Goal: Task Accomplishment & Management: Use online tool/utility

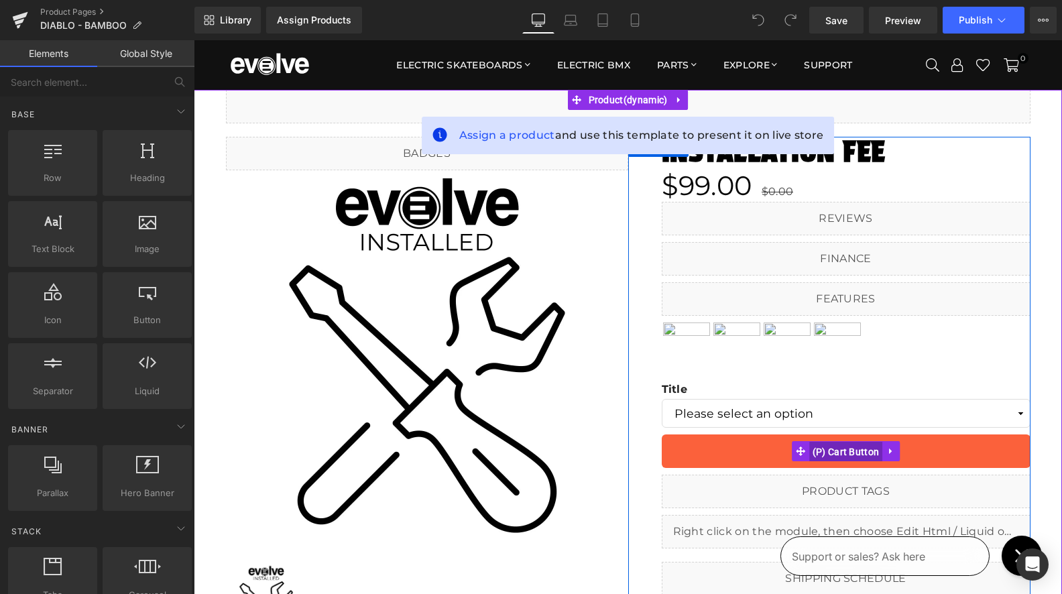
click at [811, 453] on span "(P) Cart Button" at bounding box center [846, 452] width 74 height 20
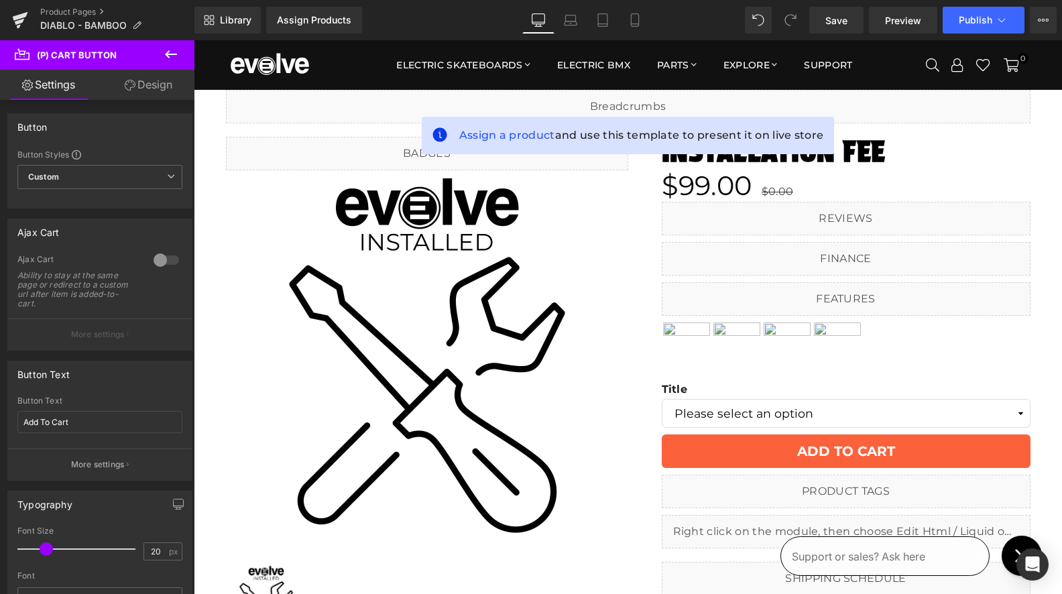
click at [145, 79] on link "Design" at bounding box center [148, 85] width 97 height 30
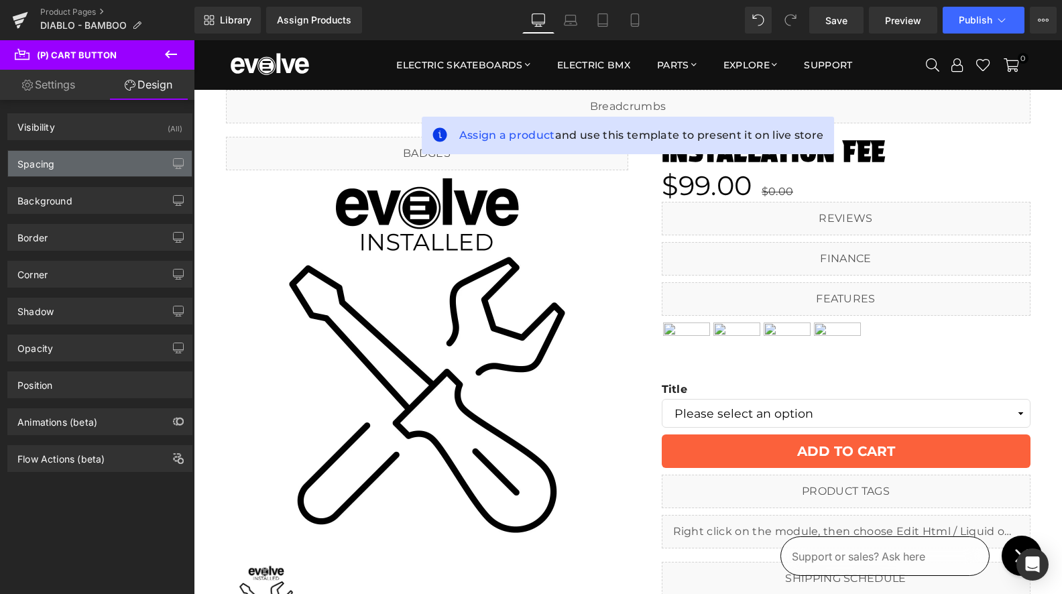
click at [68, 161] on div "Spacing" at bounding box center [100, 163] width 184 height 25
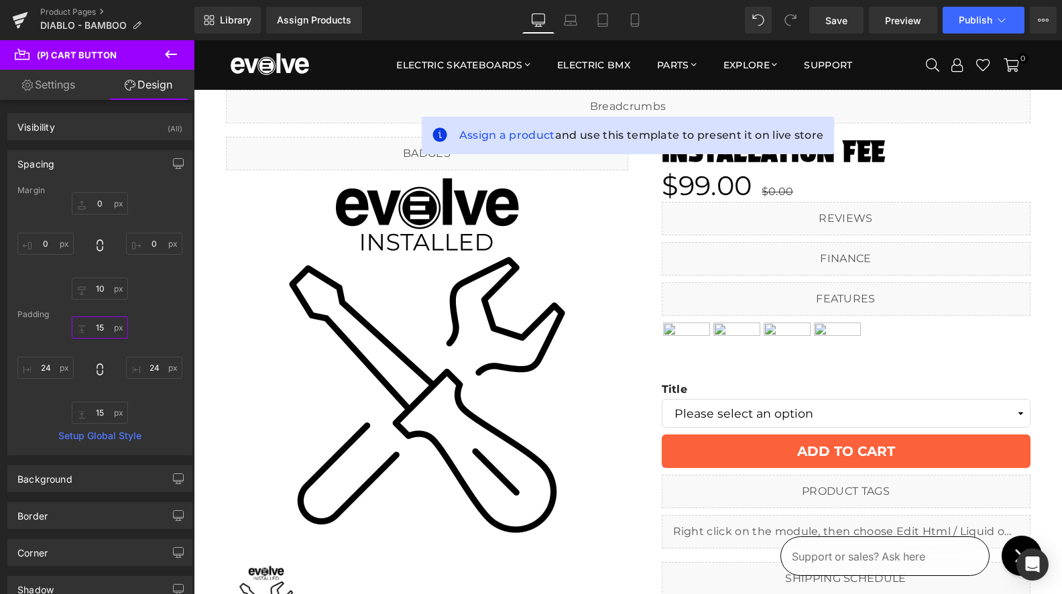
click at [103, 324] on input "15" at bounding box center [100, 327] width 56 height 22
click at [80, 11] on link "Product Pages" at bounding box center [117, 12] width 154 height 11
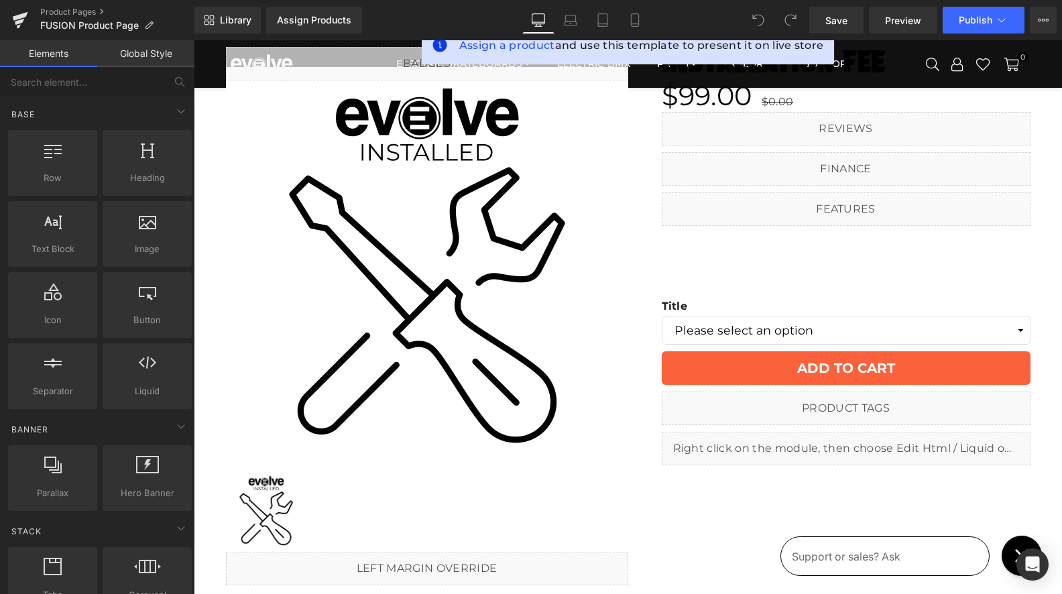
scroll to position [101, 0]
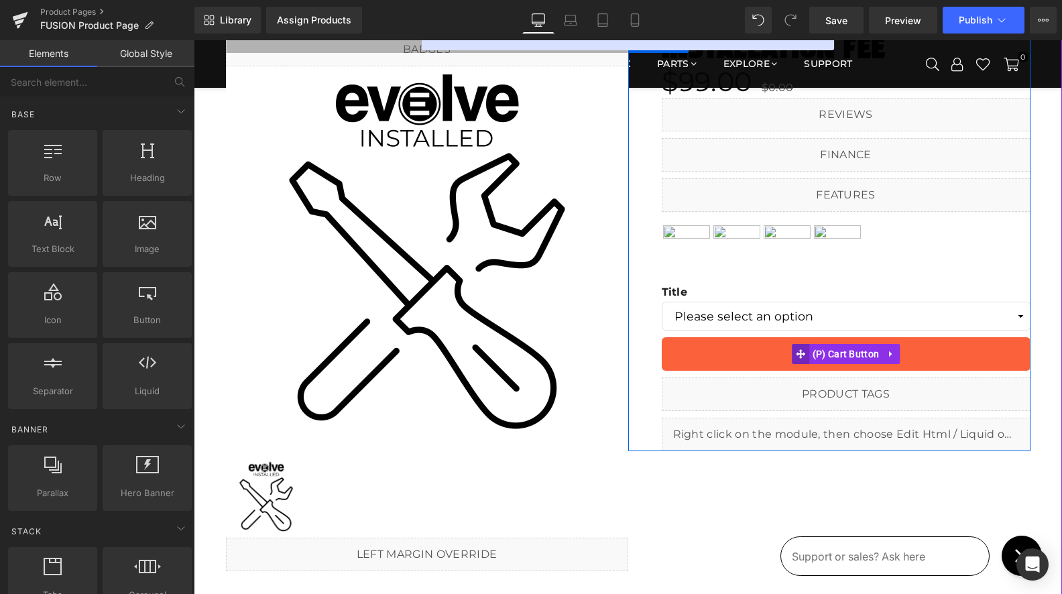
click at [804, 354] on icon at bounding box center [800, 353] width 9 height 9
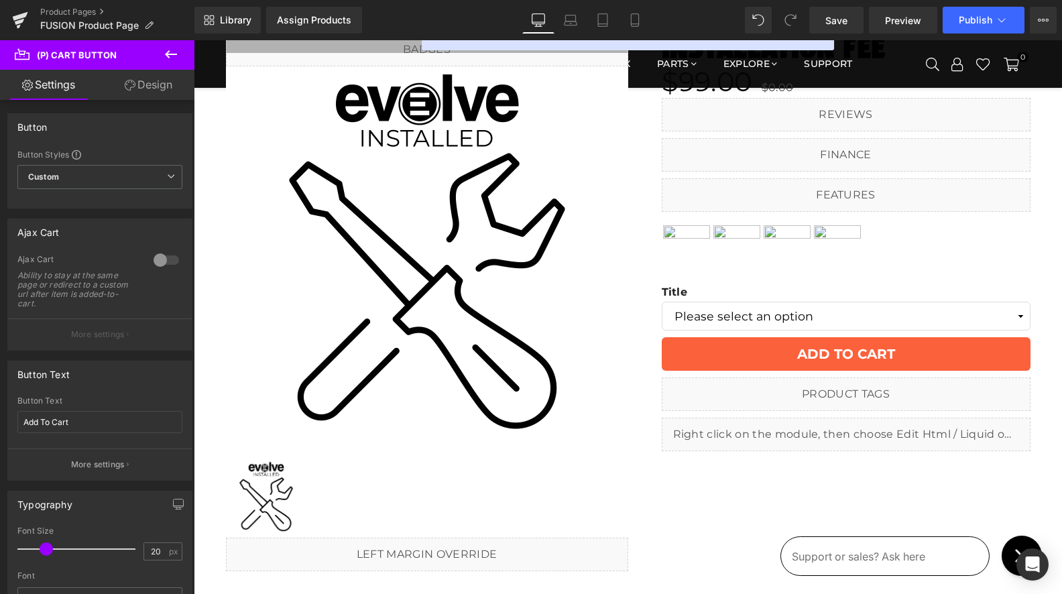
click at [145, 82] on link "Design" at bounding box center [148, 85] width 97 height 30
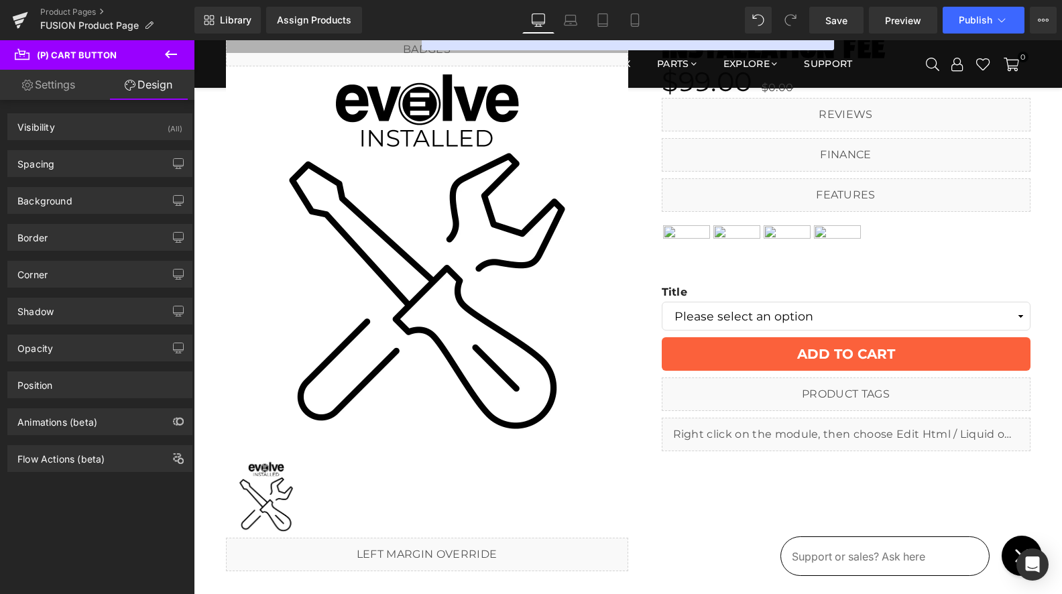
type input "0"
type input "10"
type input "0"
type input "15"
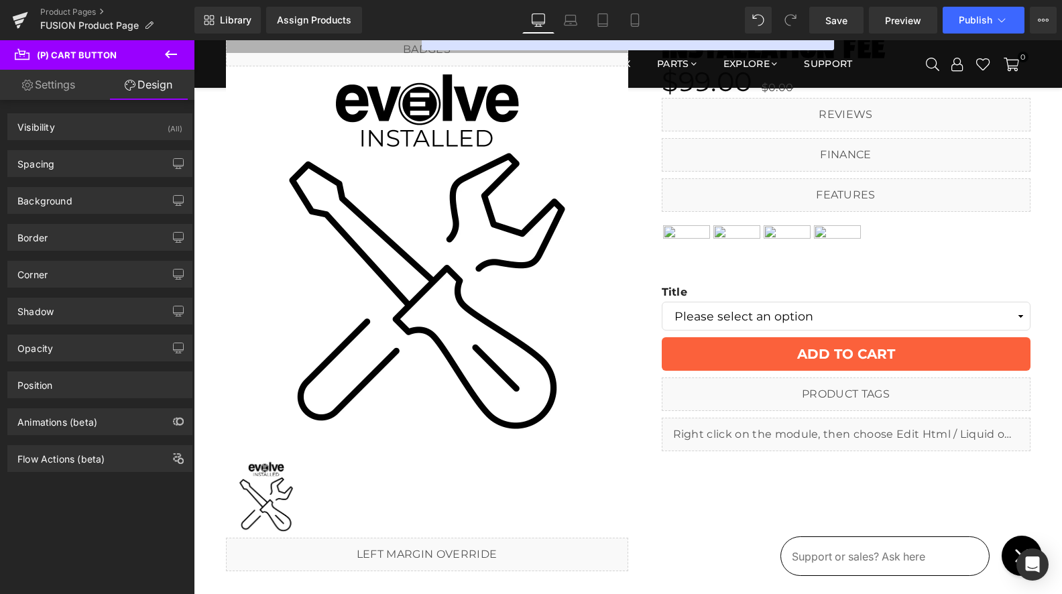
type input "24"
type input "15"
type input "24"
click at [105, 164] on div "Spacing" at bounding box center [100, 163] width 184 height 25
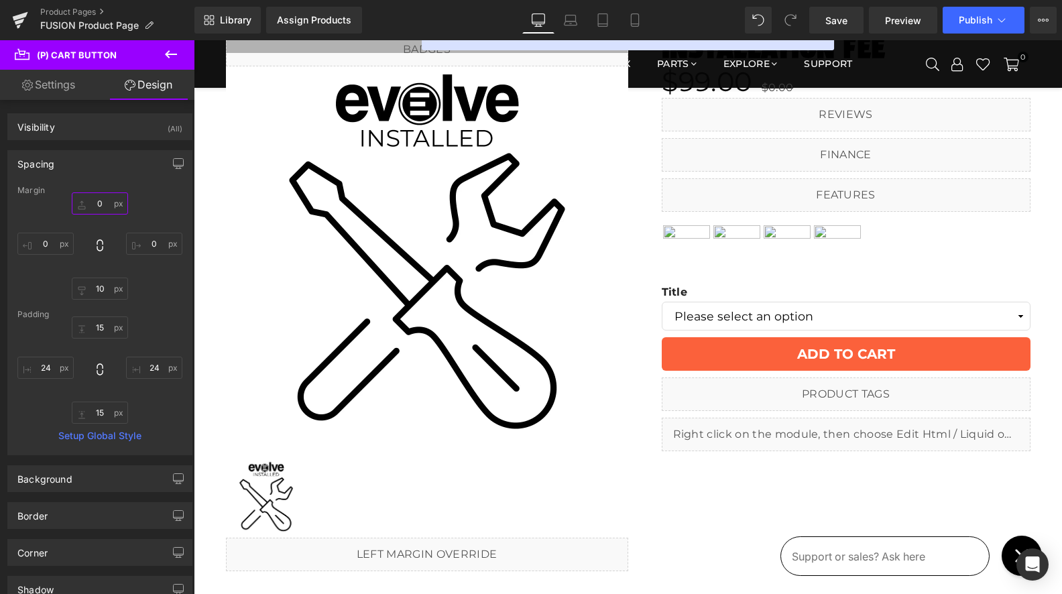
click at [95, 200] on input "0" at bounding box center [100, 203] width 56 height 22
type input "10"
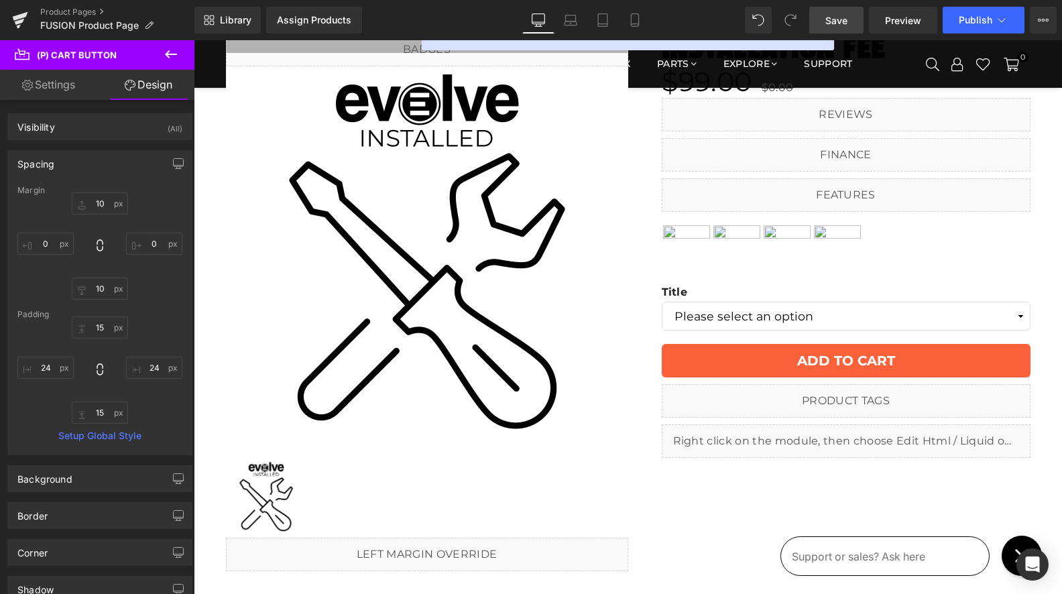
click at [842, 25] on span "Save" at bounding box center [836, 20] width 22 height 14
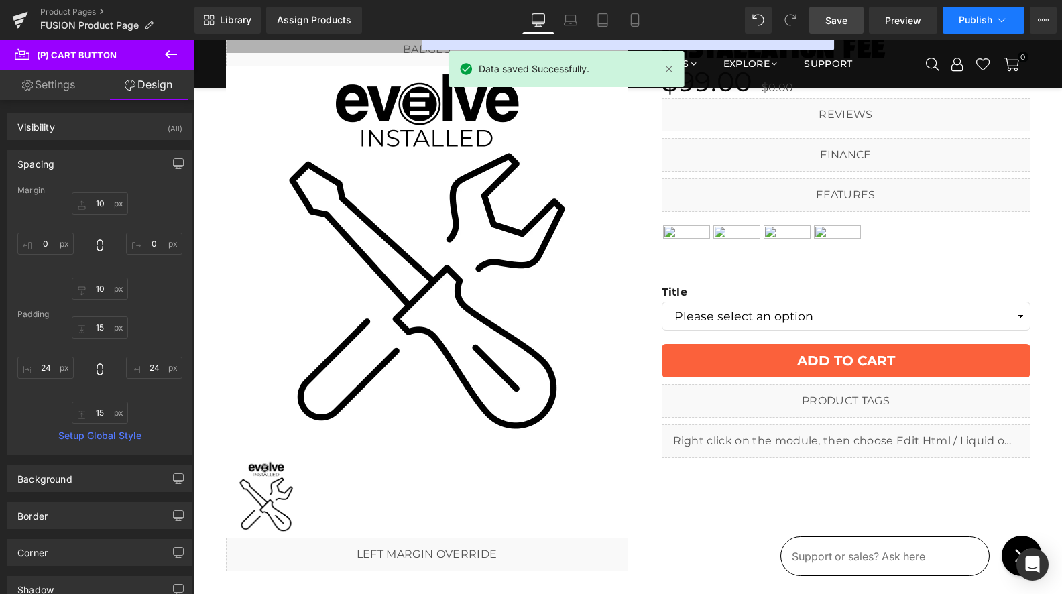
click at [969, 21] on span "Publish" at bounding box center [975, 20] width 34 height 11
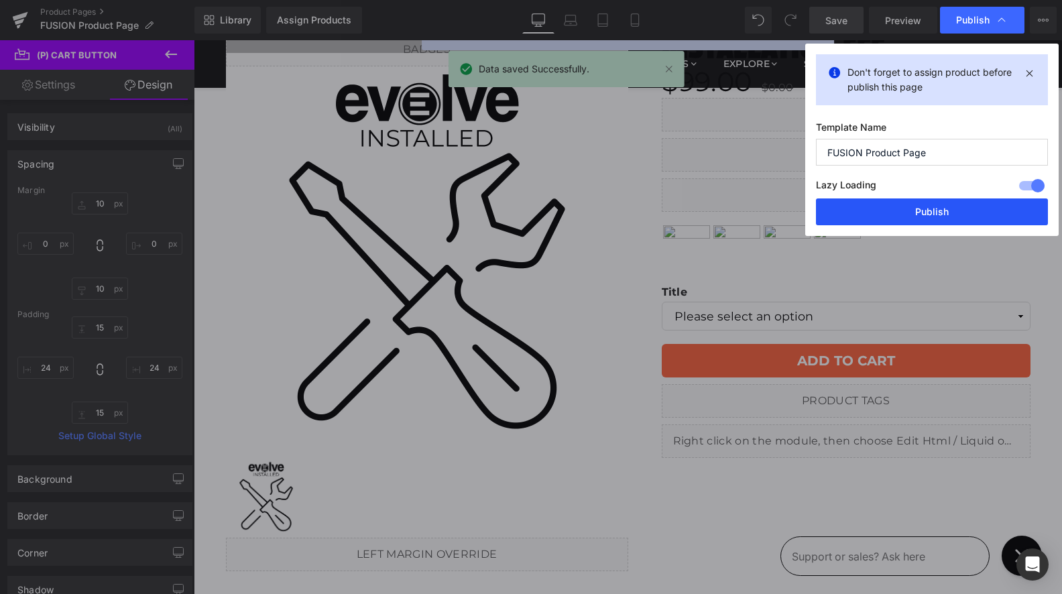
click at [930, 218] on button "Publish" at bounding box center [932, 211] width 232 height 27
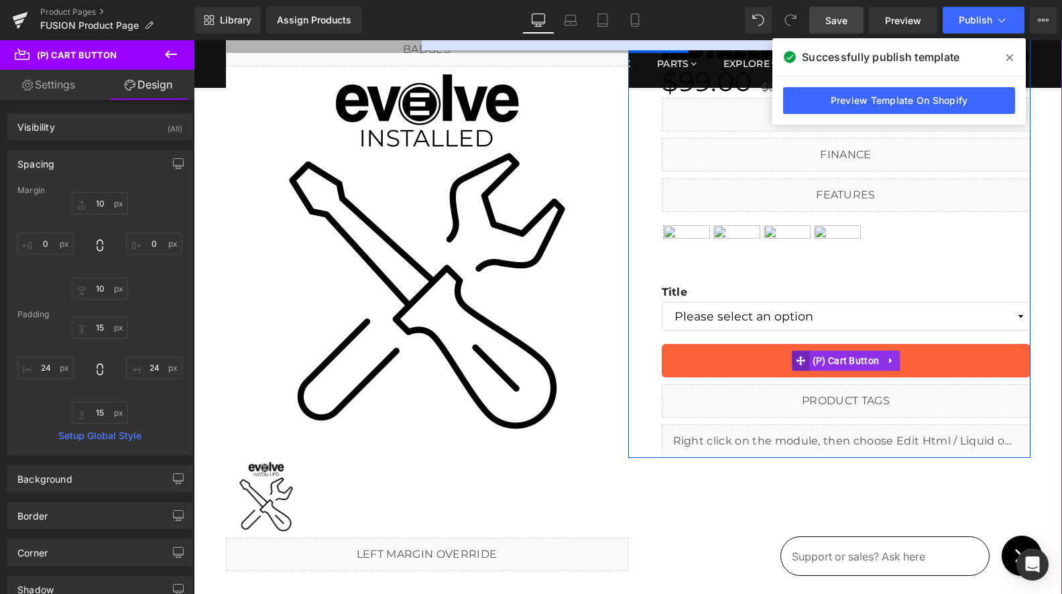
click at [802, 360] on icon at bounding box center [800, 360] width 9 height 9
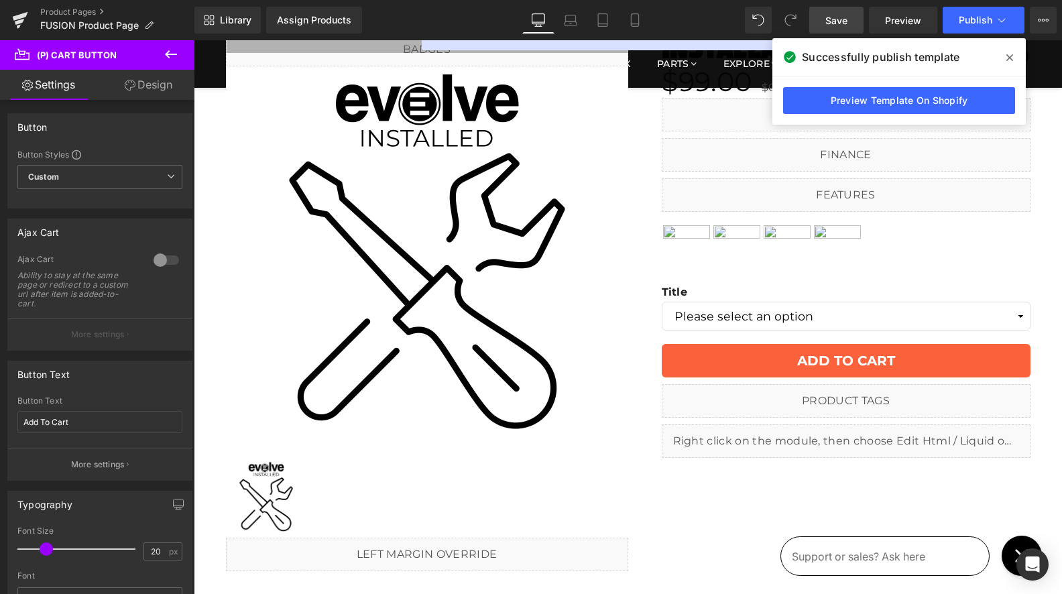
click at [134, 80] on link "Design" at bounding box center [148, 85] width 97 height 30
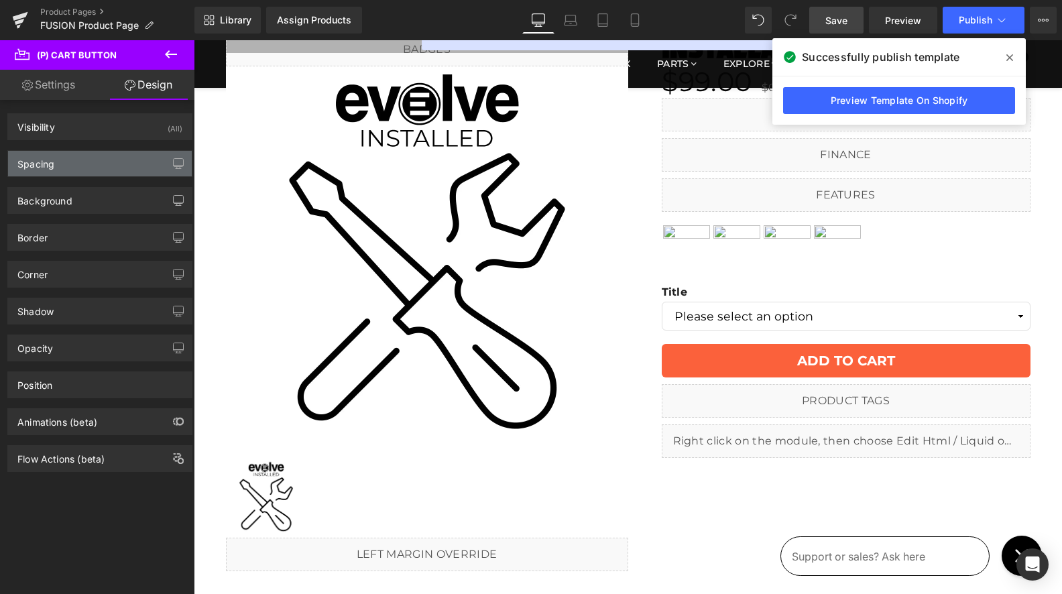
click at [86, 170] on div "Spacing" at bounding box center [100, 163] width 184 height 25
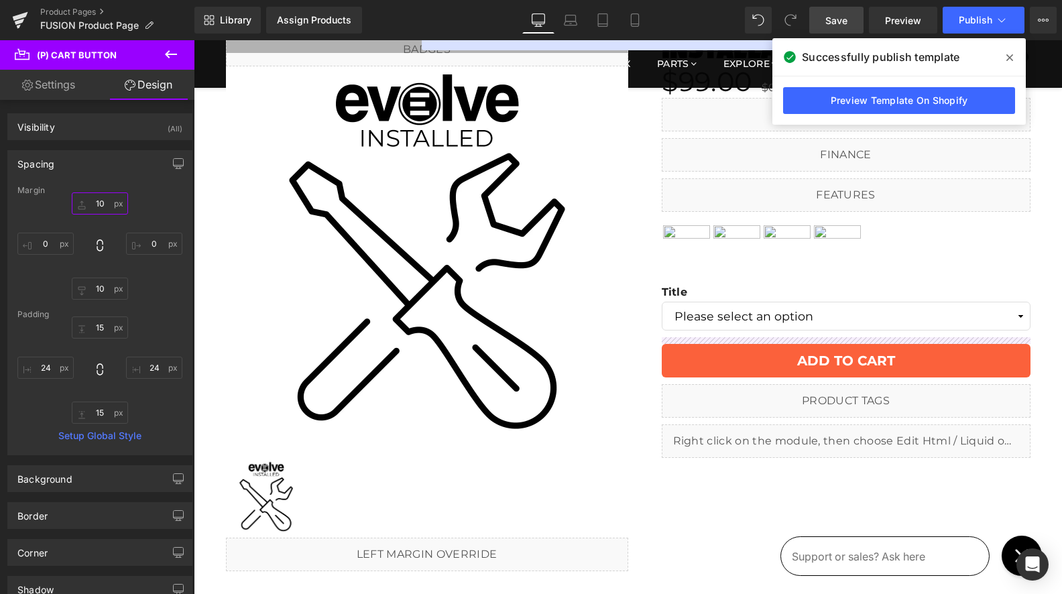
click at [99, 202] on input "10" at bounding box center [100, 203] width 56 height 22
type input "20"
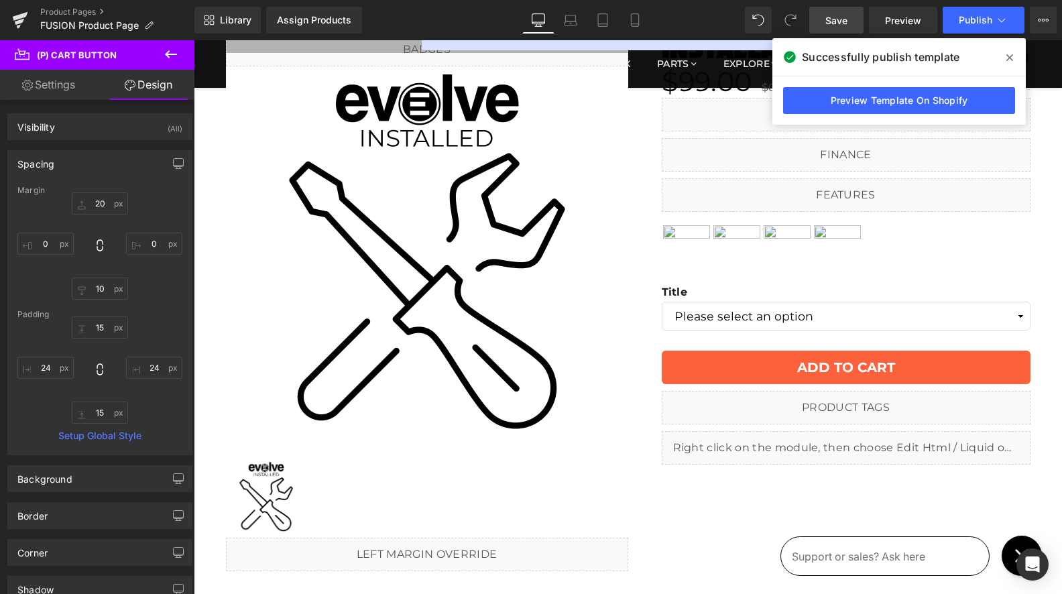
click at [841, 17] on span "Save" at bounding box center [836, 20] width 22 height 14
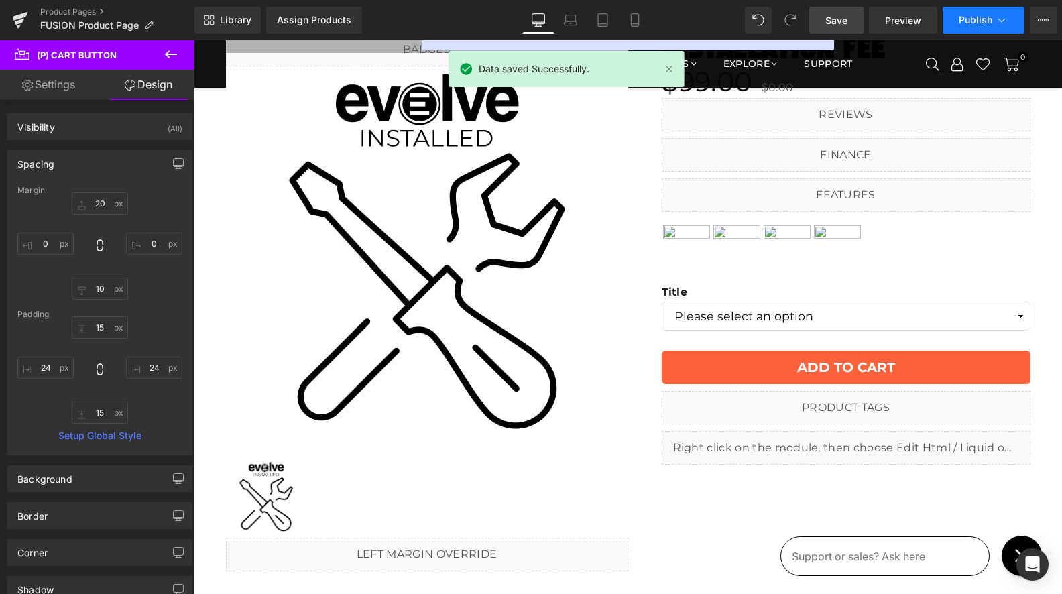
click at [968, 19] on span "Publish" at bounding box center [975, 20] width 34 height 11
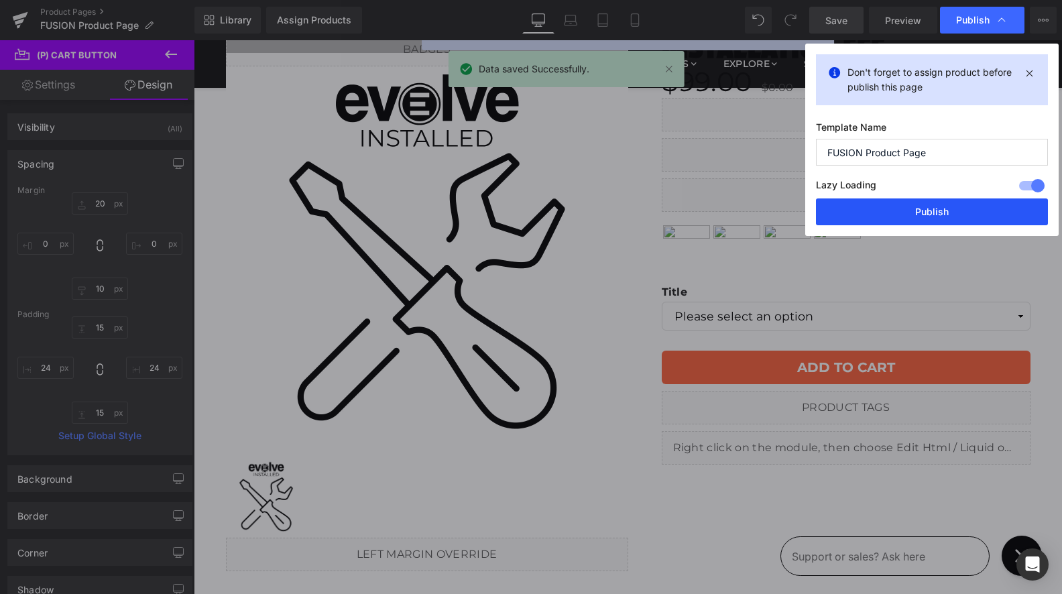
click at [905, 213] on button "Publish" at bounding box center [932, 211] width 232 height 27
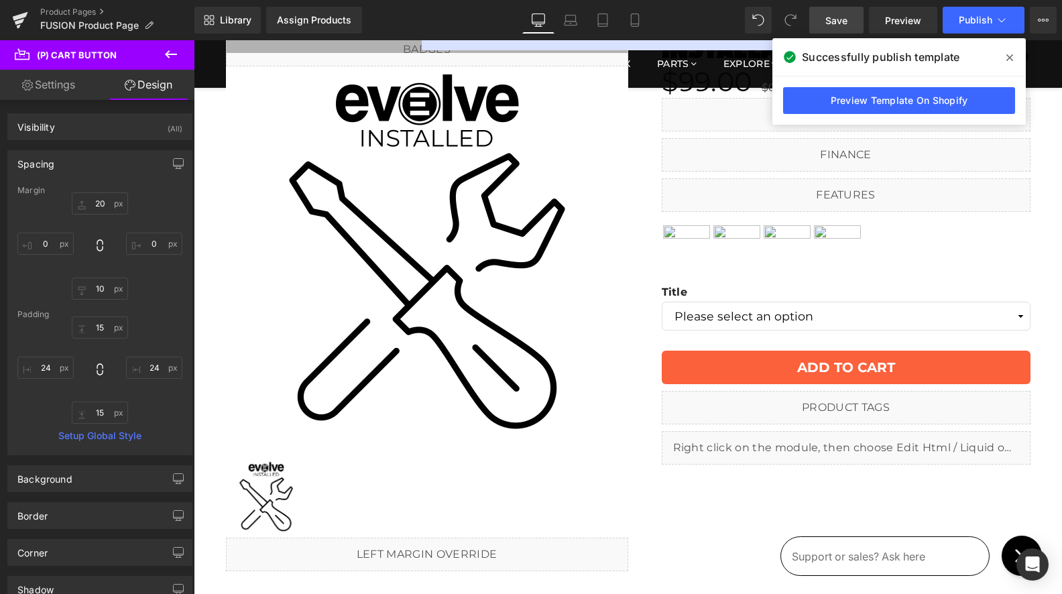
click at [1009, 56] on icon at bounding box center [1009, 57] width 7 height 11
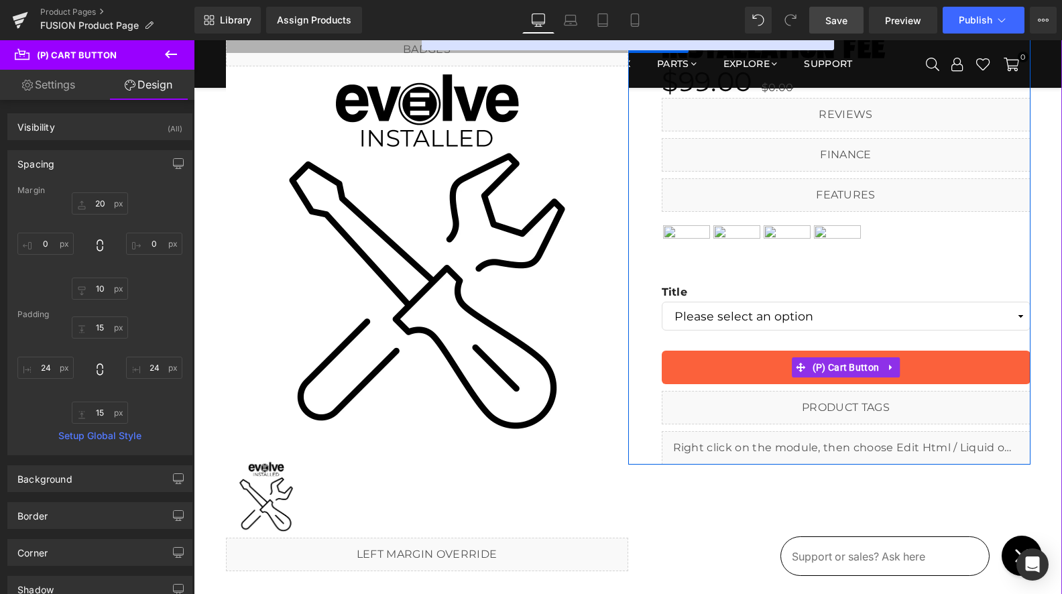
click at [809, 362] on span at bounding box center [800, 367] width 17 height 20
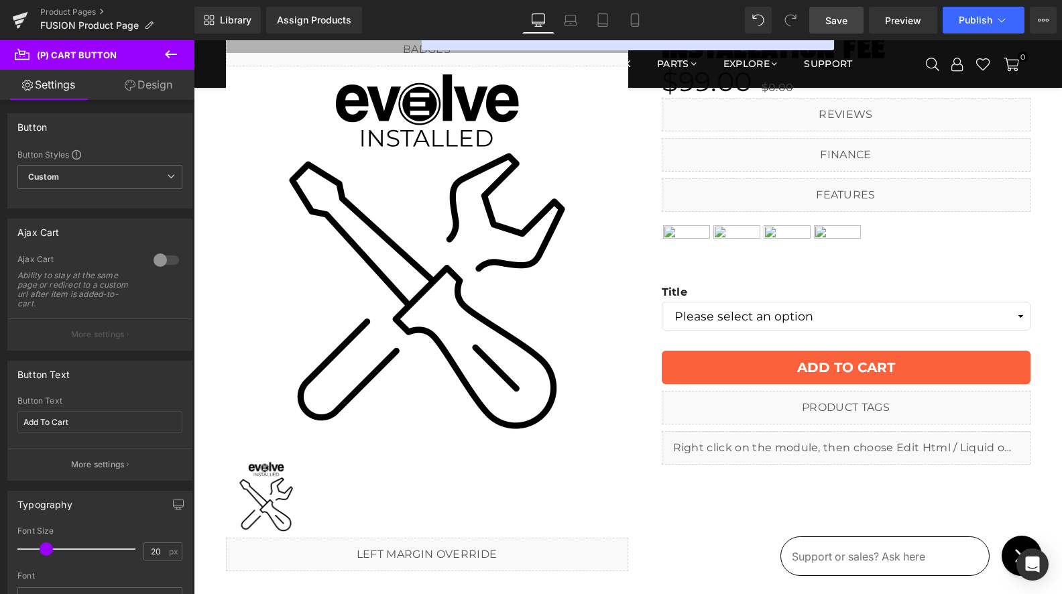
click at [145, 81] on link "Design" at bounding box center [148, 85] width 97 height 30
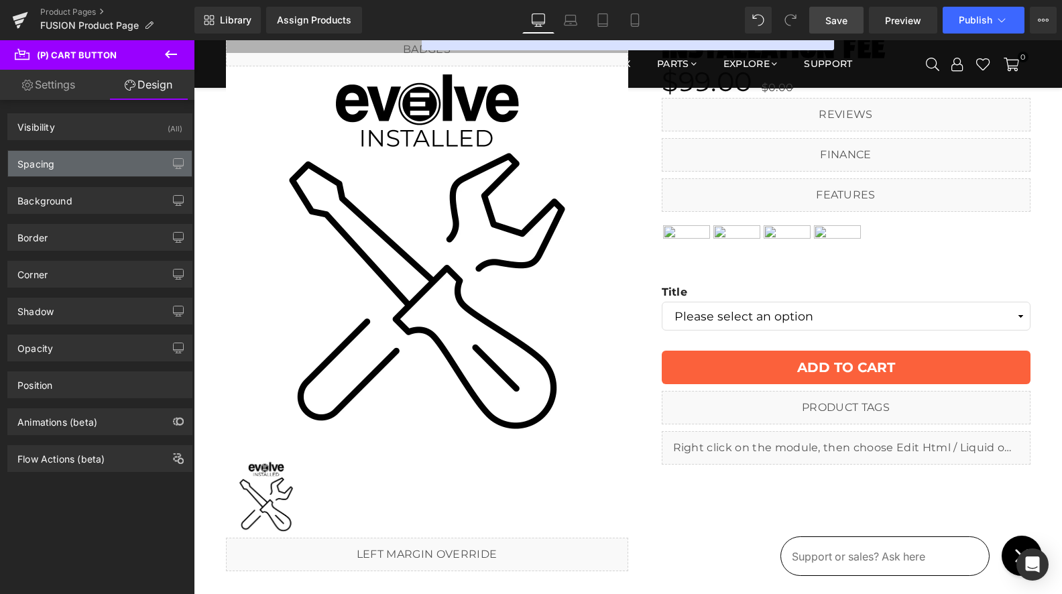
click at [94, 166] on div "Spacing" at bounding box center [100, 163] width 184 height 25
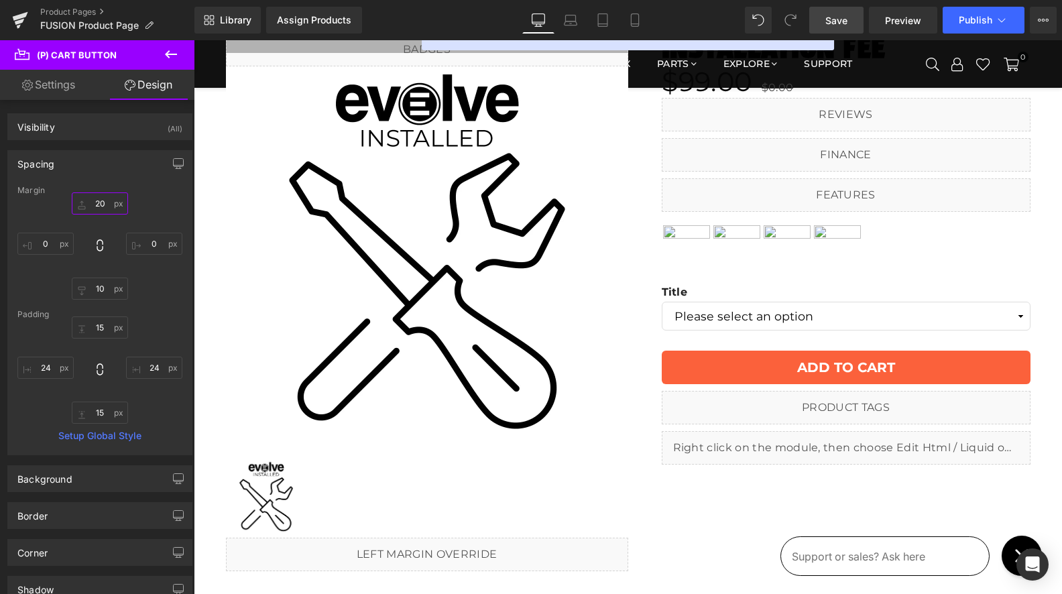
click at [95, 199] on input "20" at bounding box center [100, 203] width 56 height 22
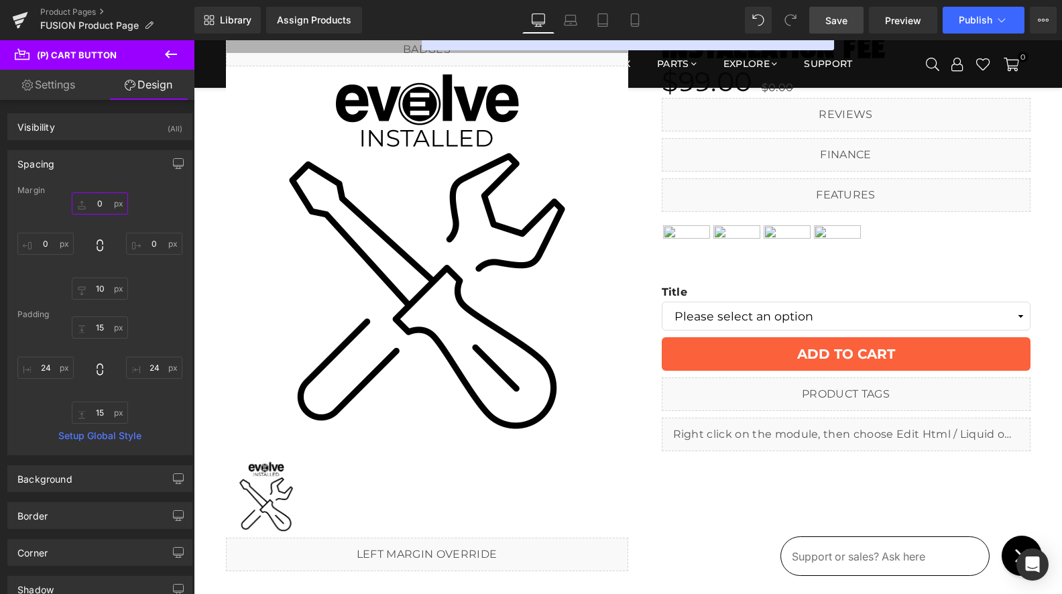
type input "0"
click at [843, 21] on span "Save" at bounding box center [836, 20] width 22 height 14
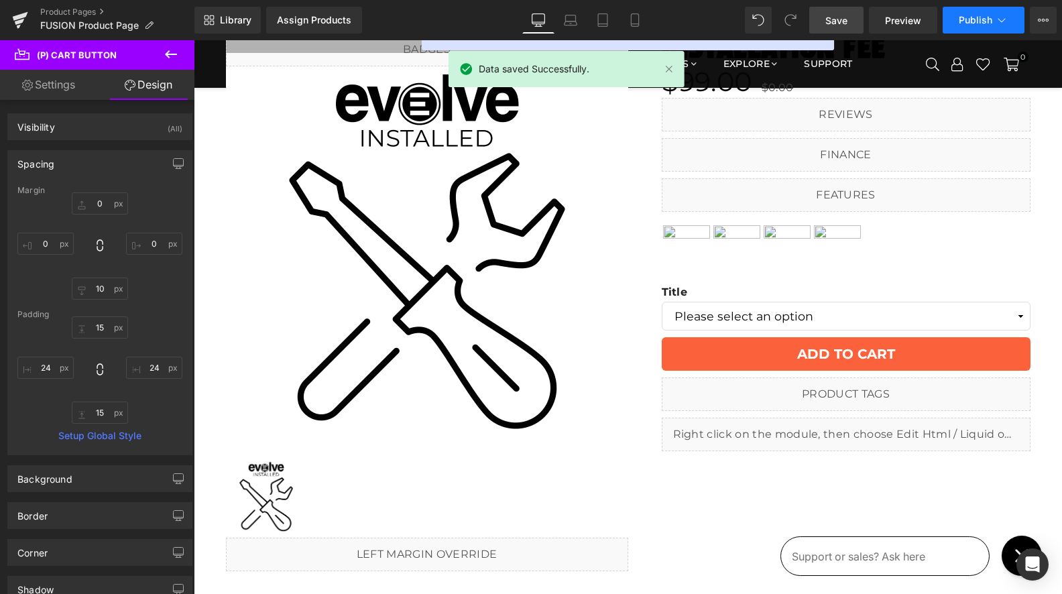
click at [960, 17] on span "Publish" at bounding box center [975, 20] width 34 height 11
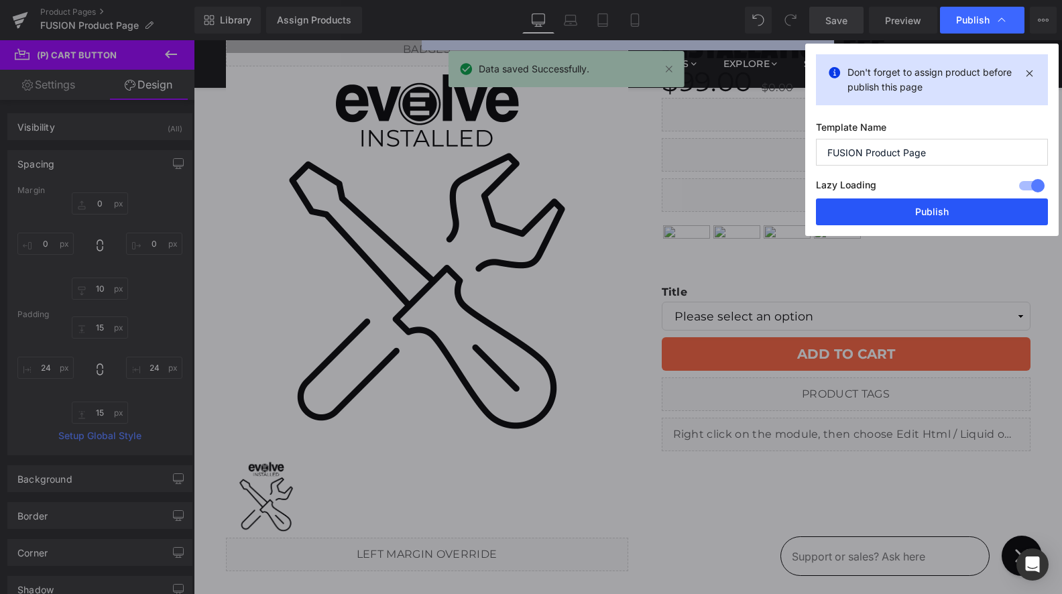
click at [919, 207] on button "Publish" at bounding box center [932, 211] width 232 height 27
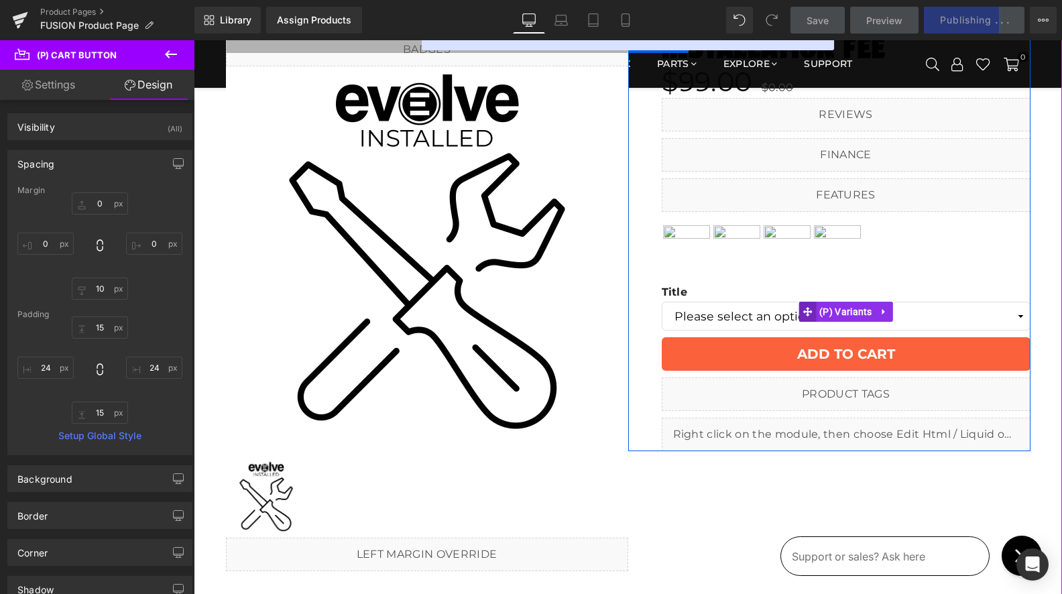
click at [813, 311] on span at bounding box center [806, 312] width 17 height 20
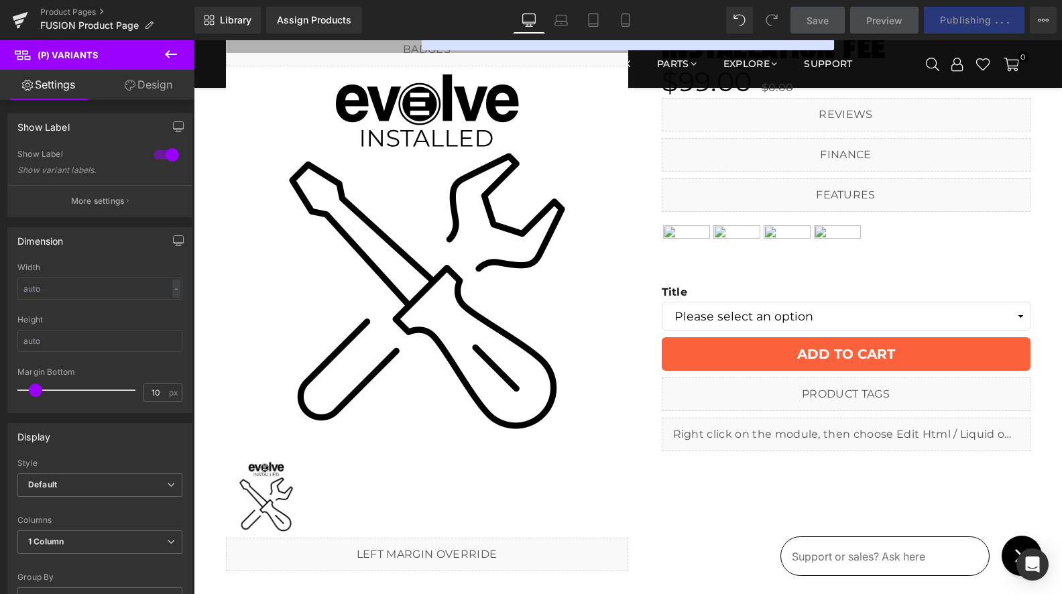
click at [155, 84] on link "Design" at bounding box center [148, 85] width 97 height 30
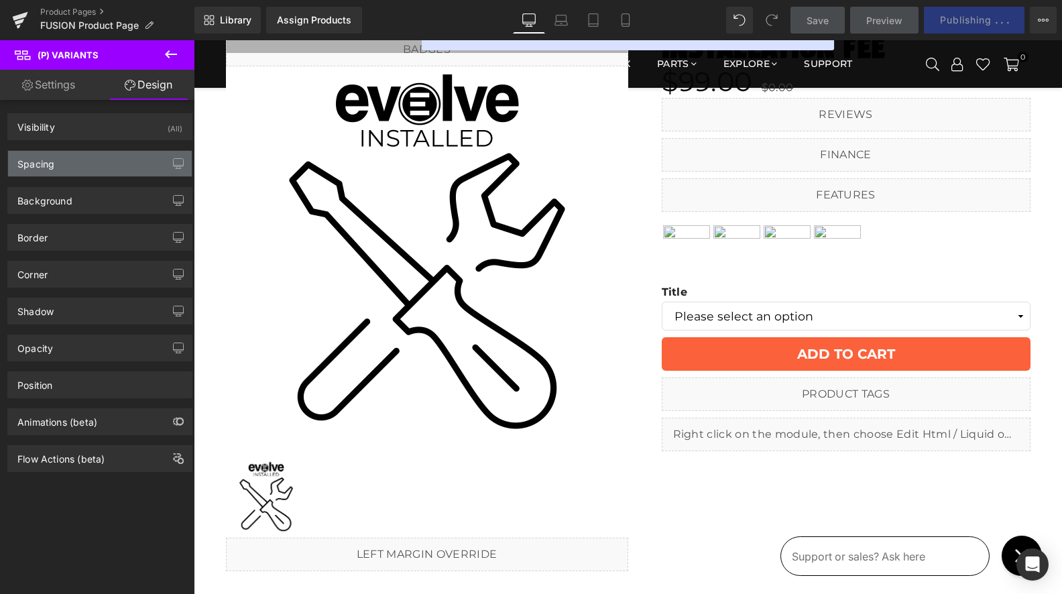
click at [102, 157] on div "Spacing" at bounding box center [100, 163] width 184 height 25
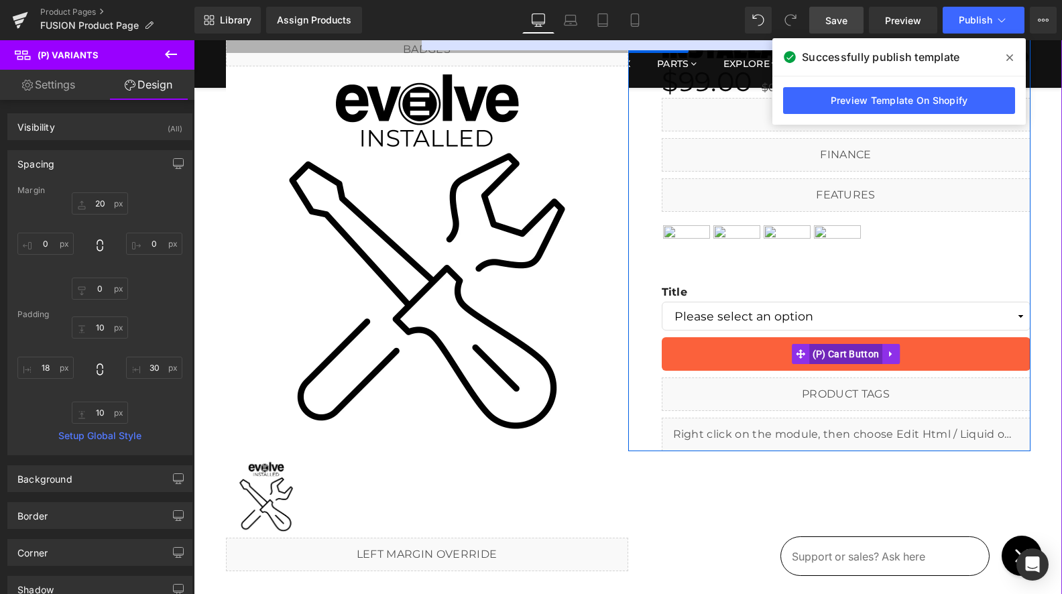
click at [839, 352] on span "(P) Cart Button" at bounding box center [846, 354] width 74 height 20
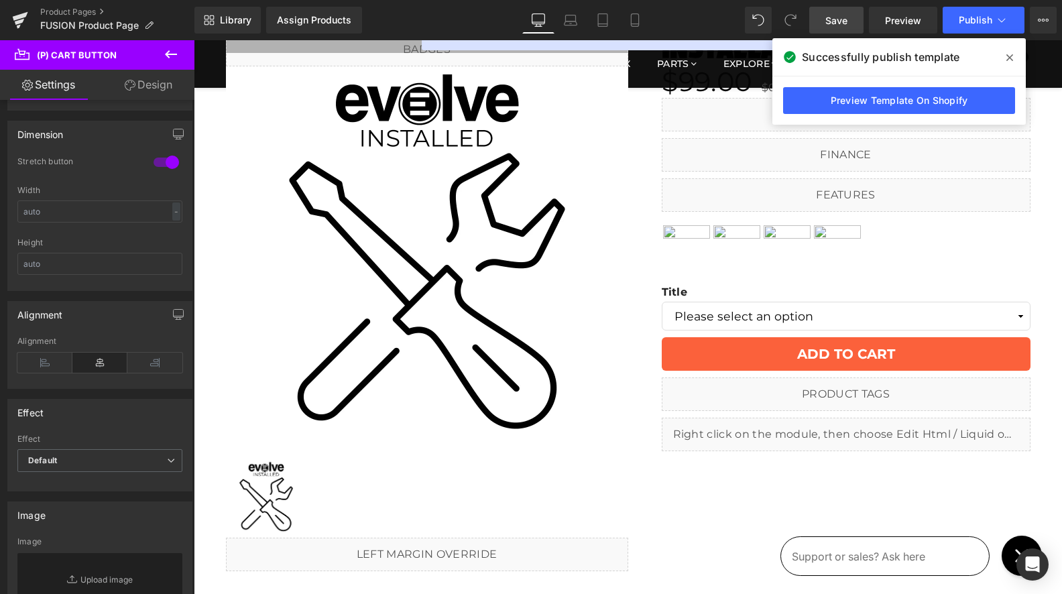
scroll to position [0, 0]
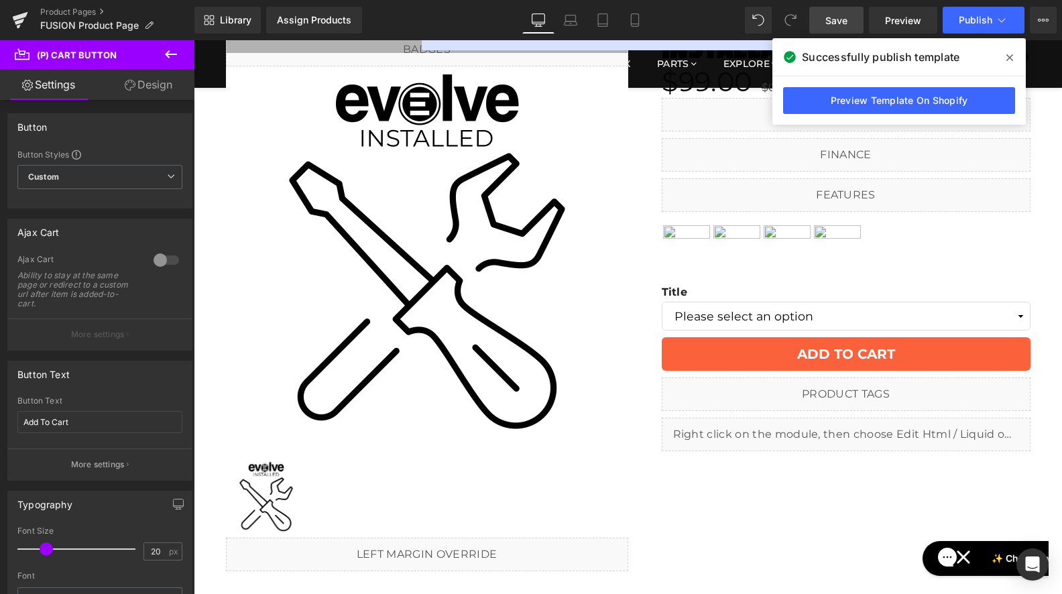
click at [168, 50] on icon at bounding box center [171, 54] width 16 height 16
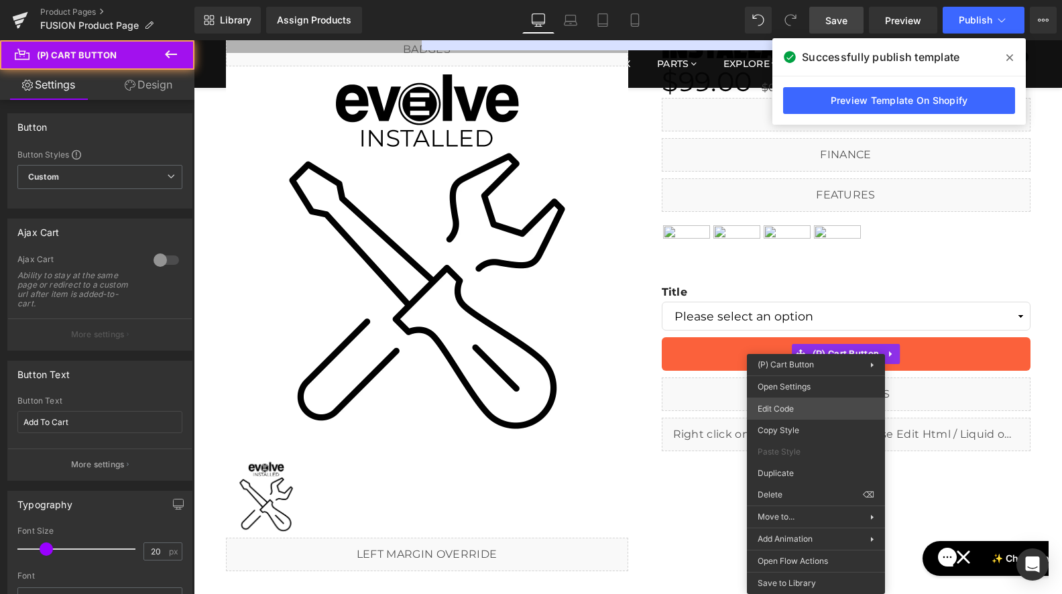
click at [796, 0] on div "(P) Cart Button You are previewing how the will restyle your page. You can not …" at bounding box center [531, 0] width 1062 height 0
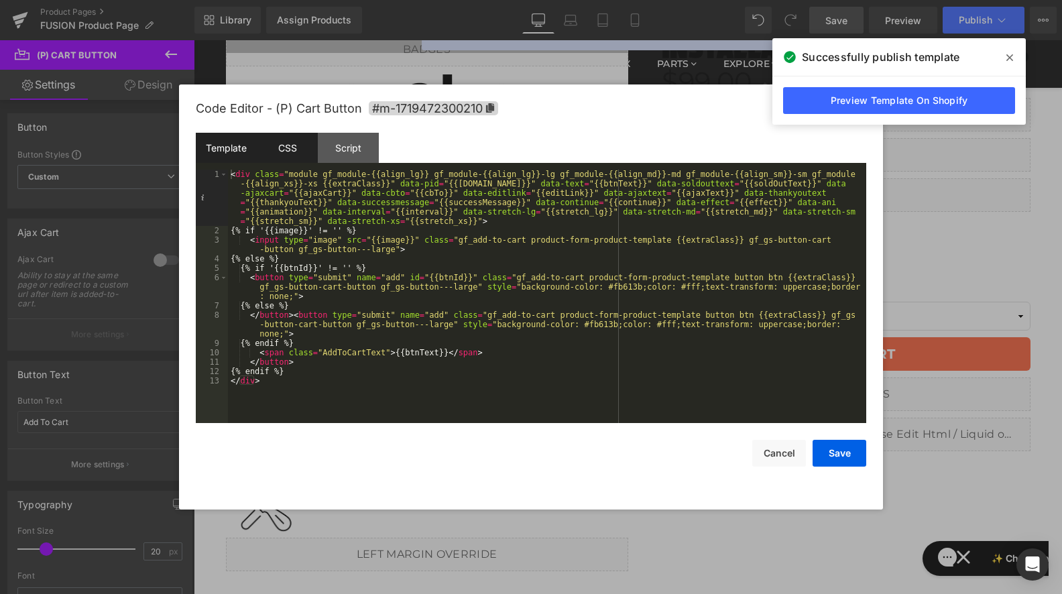
click at [292, 148] on div "CSS" at bounding box center [287, 148] width 61 height 30
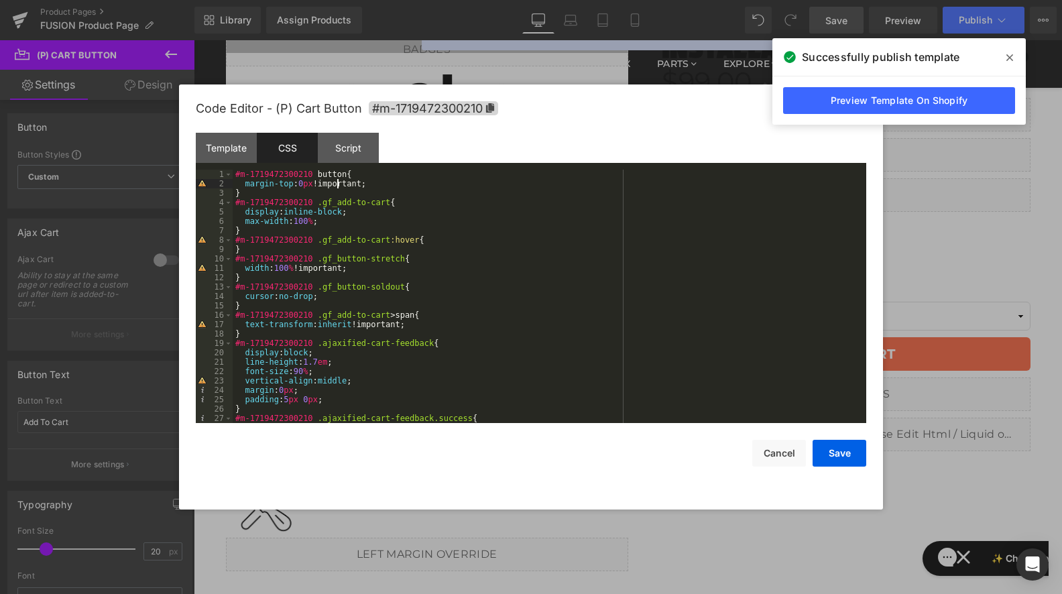
click at [335, 183] on div "#m-1719472300210 button { margin-top : 0 px !important; } #m-1719472300210 .gf_…" at bounding box center [547, 306] width 628 height 272
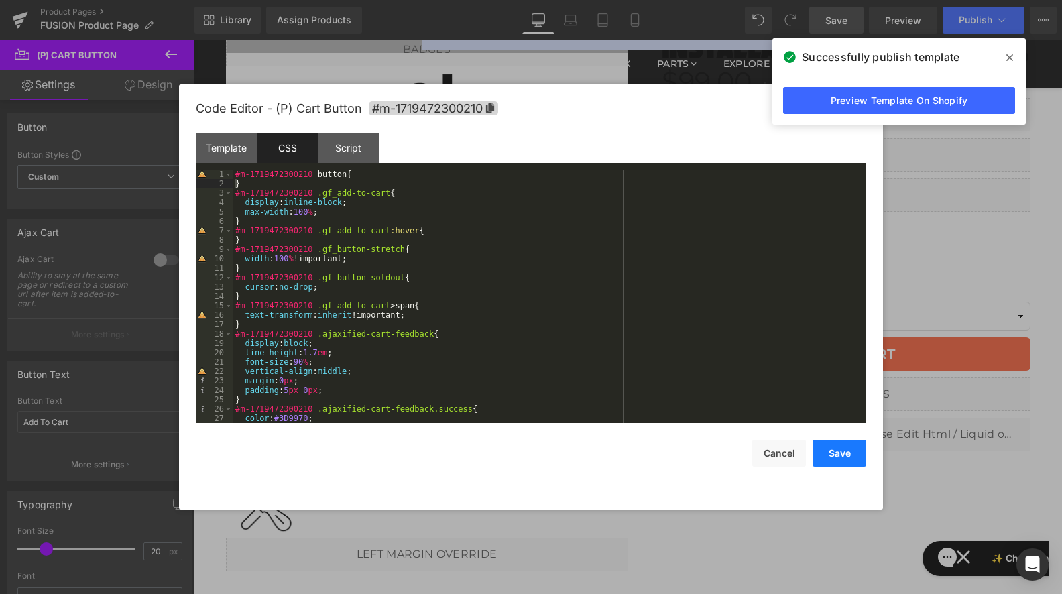
click at [830, 457] on button "Save" at bounding box center [839, 453] width 54 height 27
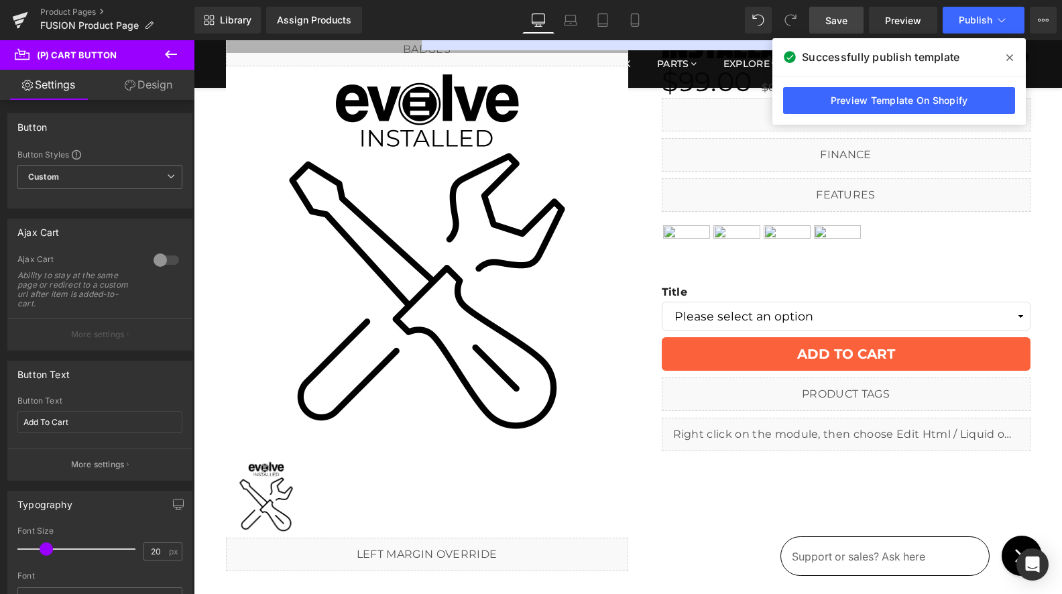
click at [825, 16] on link "Save" at bounding box center [836, 20] width 54 height 27
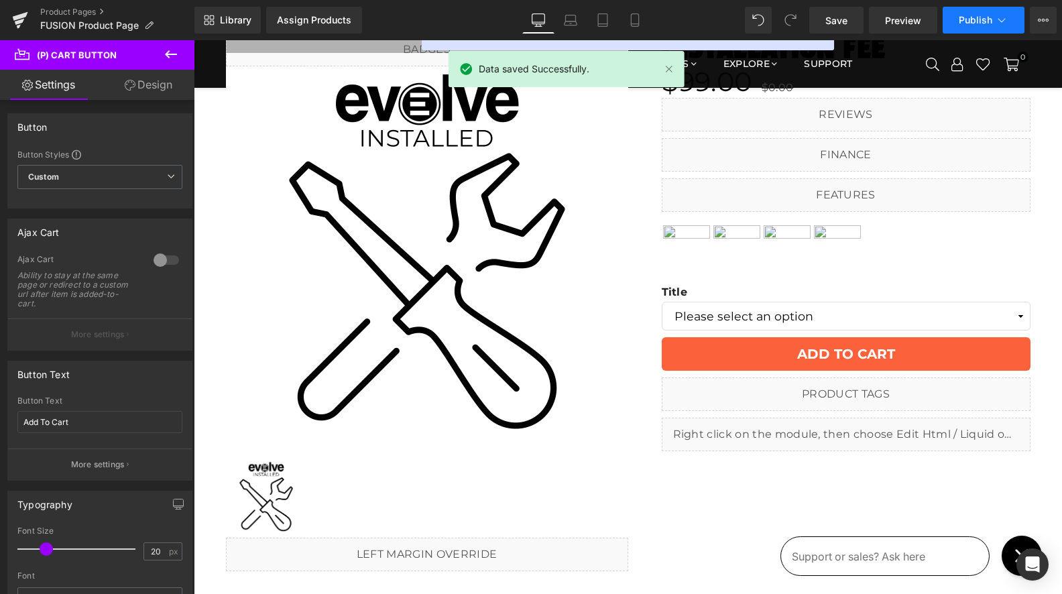
click at [975, 23] on span "Publish" at bounding box center [975, 20] width 34 height 11
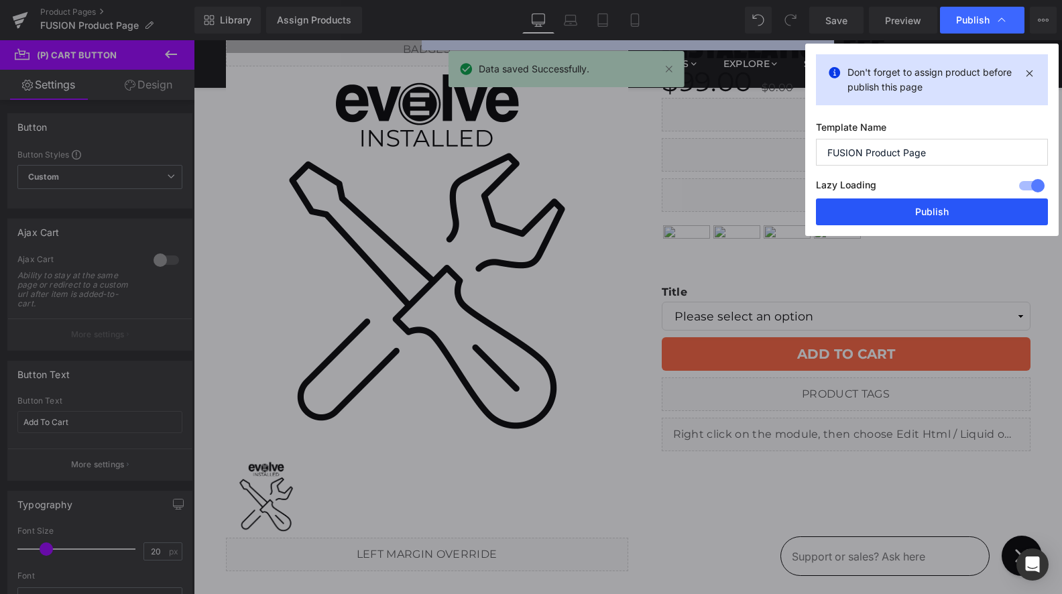
click at [932, 206] on button "Publish" at bounding box center [932, 211] width 232 height 27
